Goal: Transaction & Acquisition: Book appointment/travel/reservation

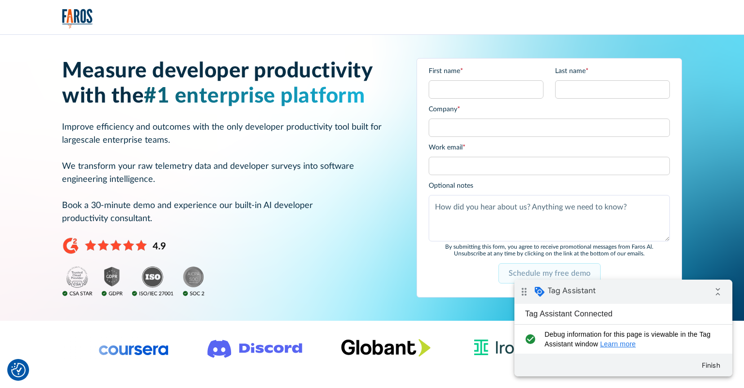
click at [514, 266] on input "Schedule my free demo" at bounding box center [549, 273] width 102 height 20
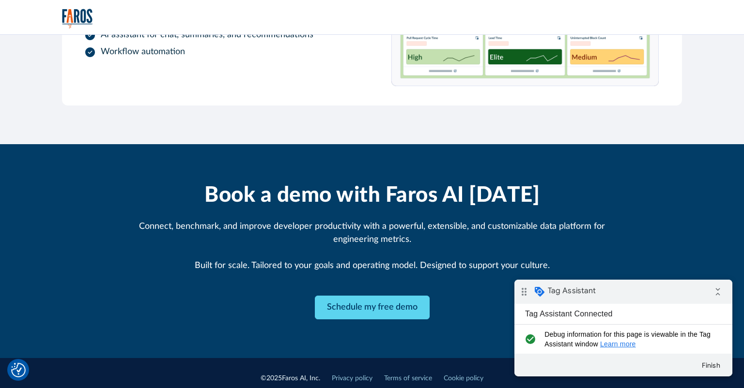
scroll to position [1257, 0]
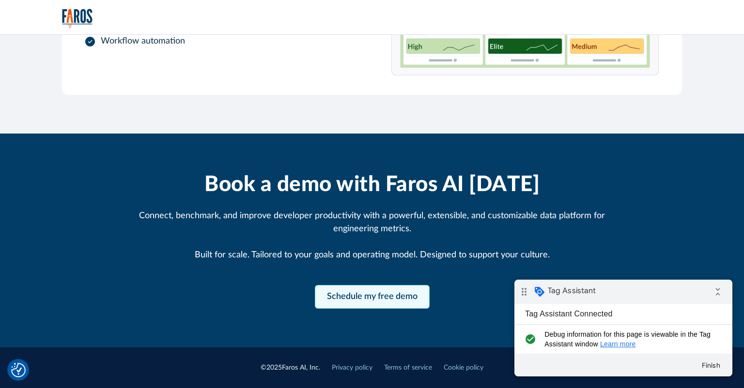
click at [365, 294] on link "Schedule my free demo" at bounding box center [372, 297] width 115 height 24
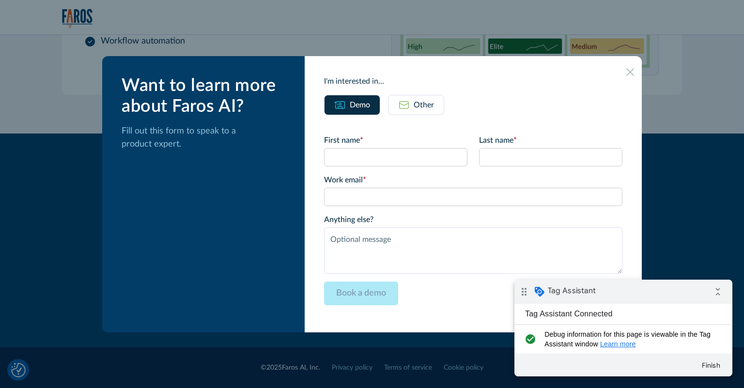
click at [634, 74] on icon at bounding box center [630, 72] width 8 height 8
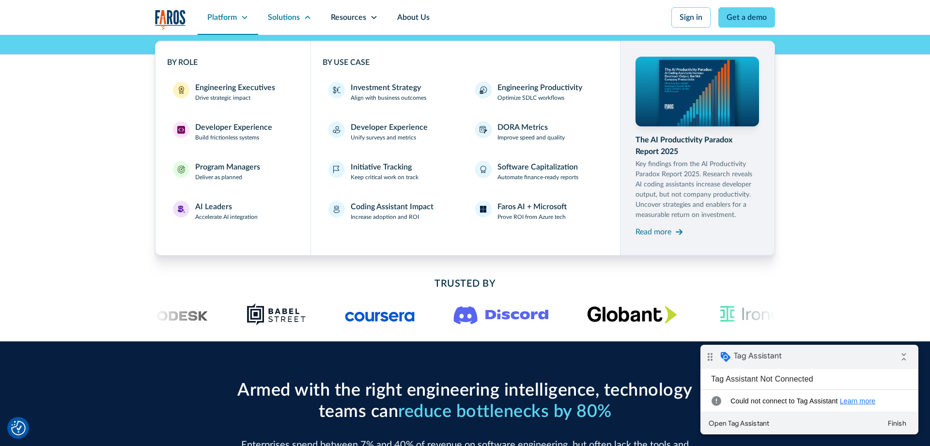
click at [234, 19] on div "Platform" at bounding box center [222, 18] width 30 height 12
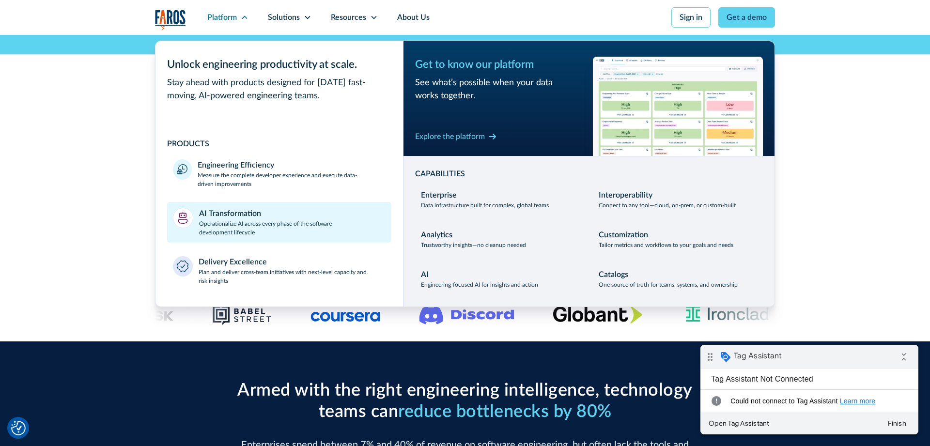
click at [237, 222] on p "Operationalize AI across every phase of the software development lifecycle" at bounding box center [292, 227] width 187 height 17
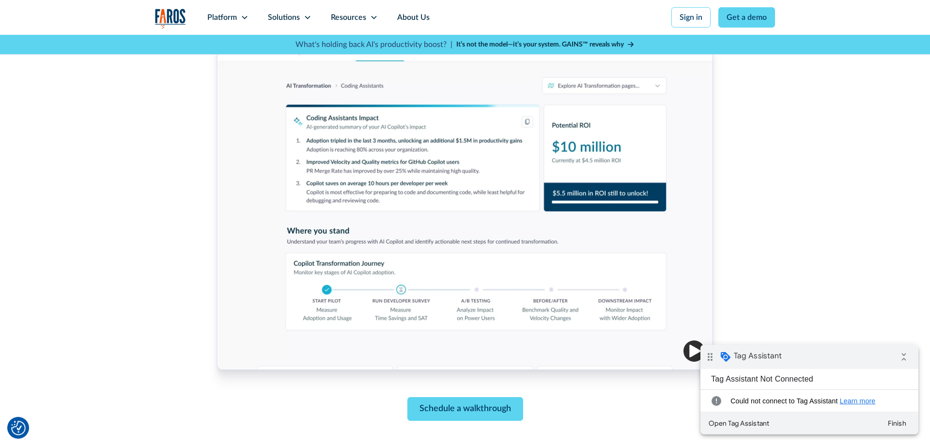
scroll to position [324, 0]
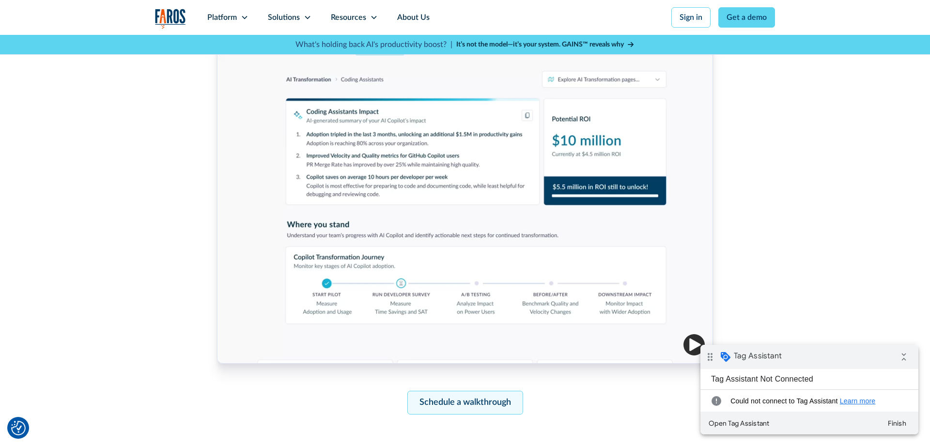
click at [465, 404] on link "Schedule a walkthrough" at bounding box center [465, 403] width 116 height 24
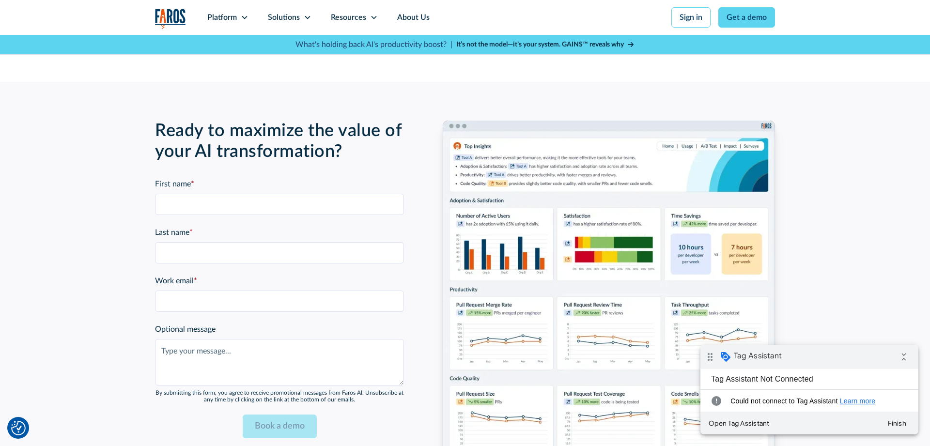
scroll to position [2303, 0]
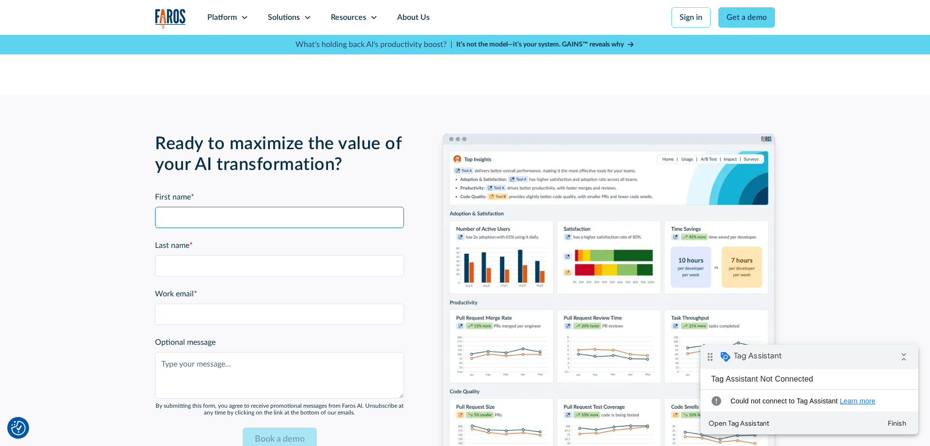
click at [262, 224] on input "First name *" at bounding box center [279, 217] width 249 height 21
